Goal: Navigation & Orientation: Find specific page/section

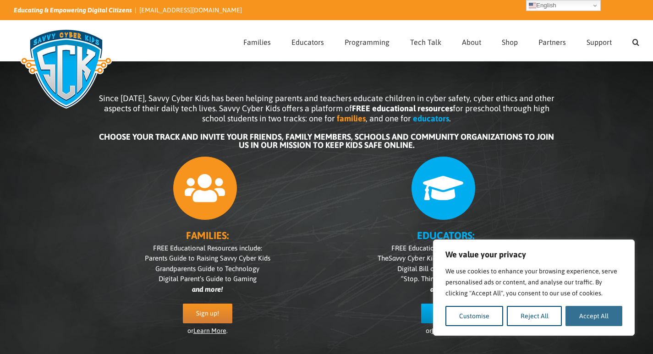
click at [587, 323] on button "Accept All" at bounding box center [594, 316] width 57 height 20
checkbox input "true"
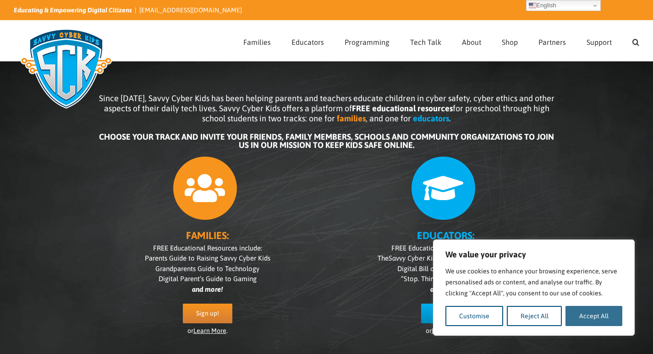
checkbox input "true"
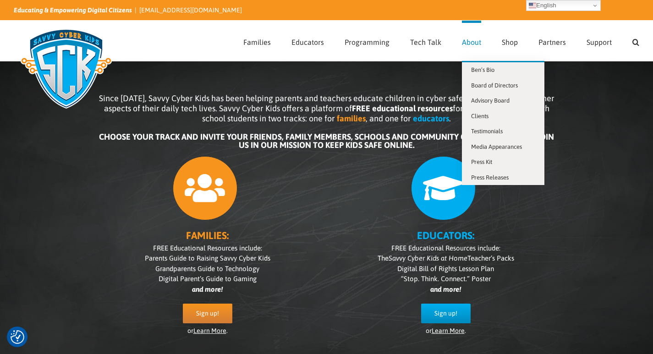
click at [476, 44] on span "About" at bounding box center [471, 42] width 19 height 7
